Goal: Transaction & Acquisition: Purchase product/service

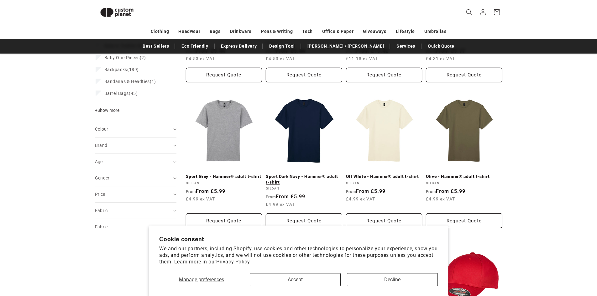
scroll to position [180, 0]
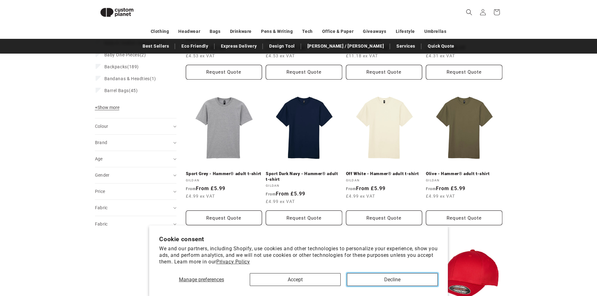
click at [361, 276] on button "Decline" at bounding box center [392, 279] width 91 height 13
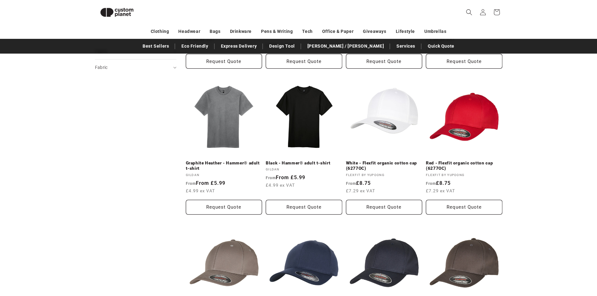
click at [559, 157] on div "**********" at bounding box center [298, 161] width 597 height 777
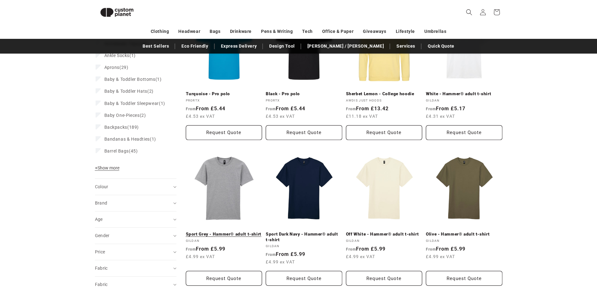
scroll to position [117, 0]
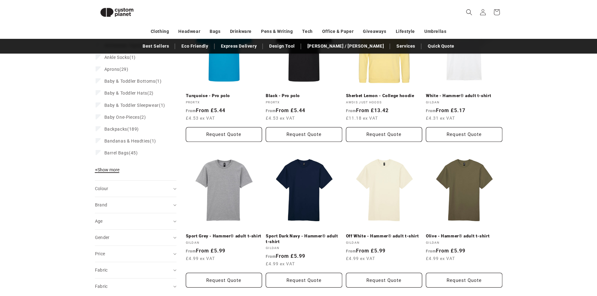
click at [107, 172] on span "+ Show more" at bounding box center [107, 169] width 24 height 5
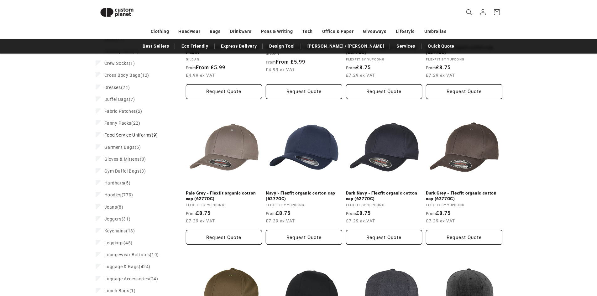
scroll to position [462, 0]
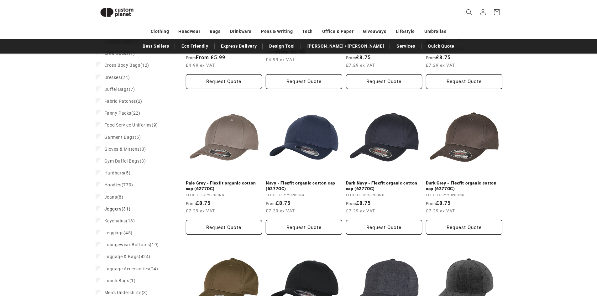
click at [116, 212] on span "Joggers" at bounding box center [112, 209] width 17 height 5
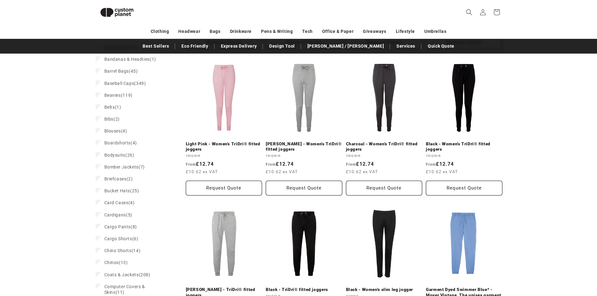
scroll to position [297, 0]
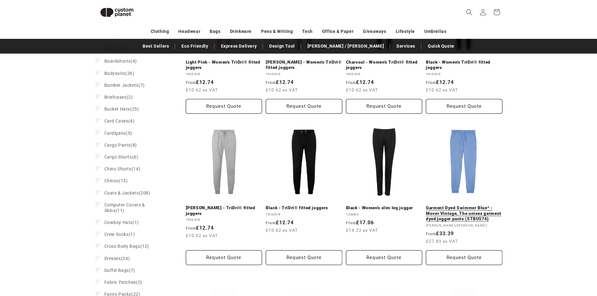
click at [446, 205] on link "Garment Dyed Swimmer Blue* - Mover Vintage, The unisex garment dyed jogger pant…" at bounding box center [464, 213] width 77 height 17
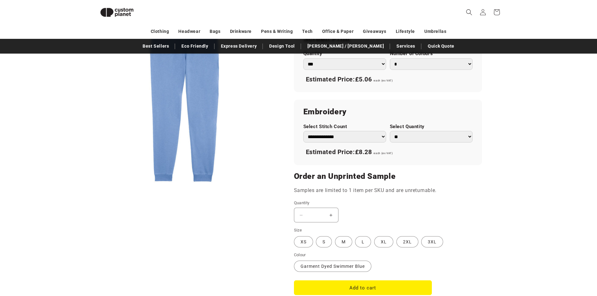
scroll to position [399, 0]
